Goal: Navigation & Orientation: Go to known website

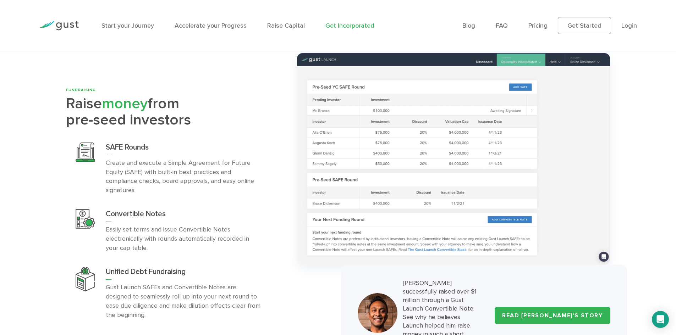
scroll to position [2235, 0]
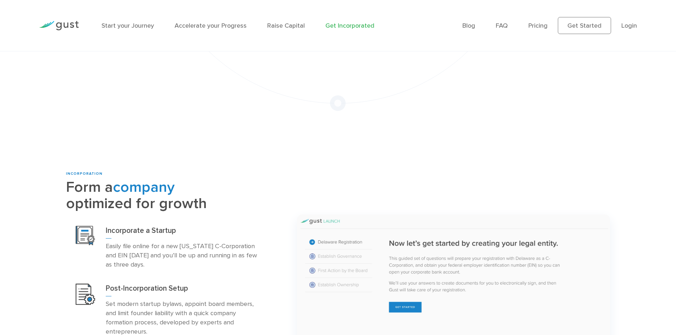
scroll to position [321, 0]
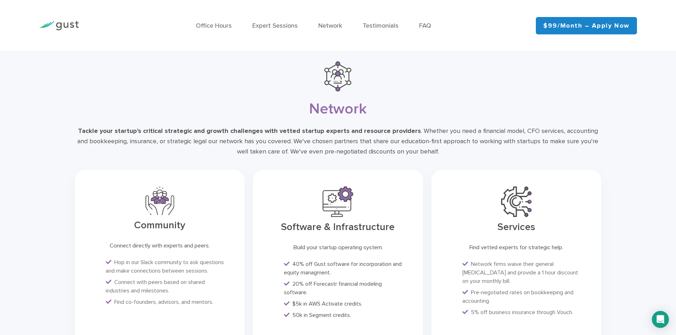
scroll to position [1706, 0]
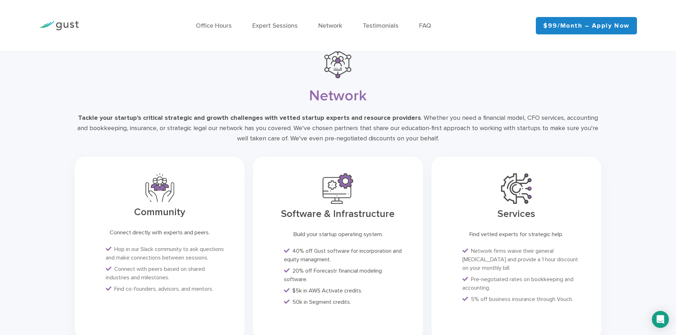
click at [70, 24] on img at bounding box center [59, 26] width 40 height 10
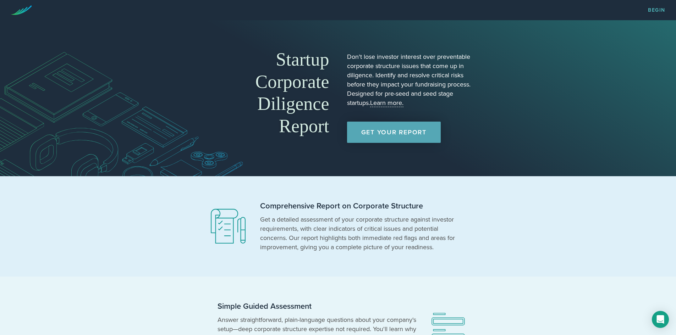
scroll to position [31, 0]
